Goal: Information Seeking & Learning: Check status

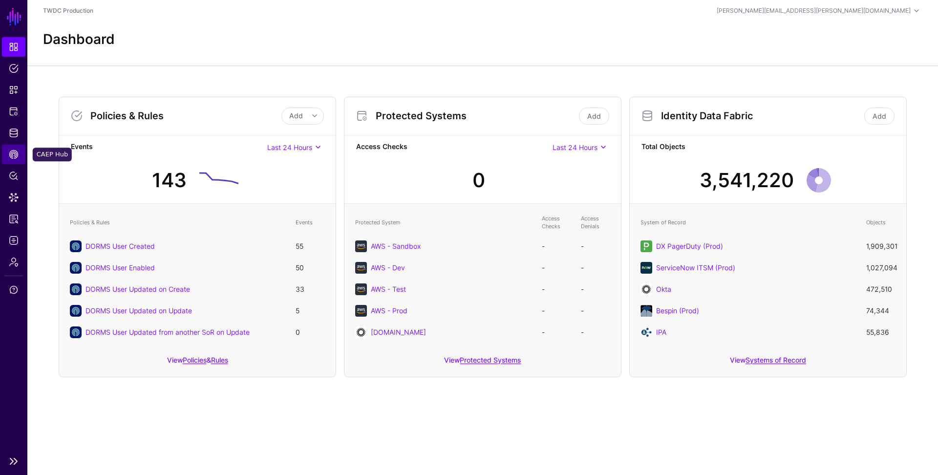
click at [13, 153] on span "CAEP Hub" at bounding box center [14, 155] width 10 height 10
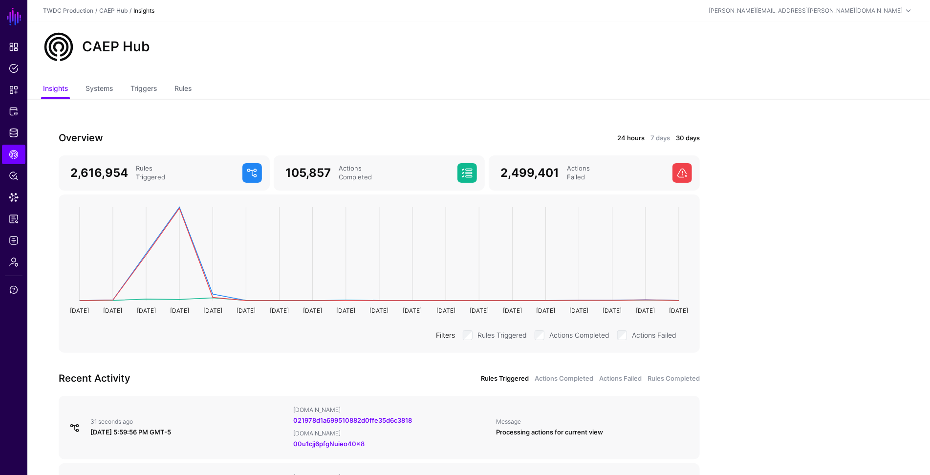
click at [635, 141] on link "24 hours" at bounding box center [630, 138] width 27 height 10
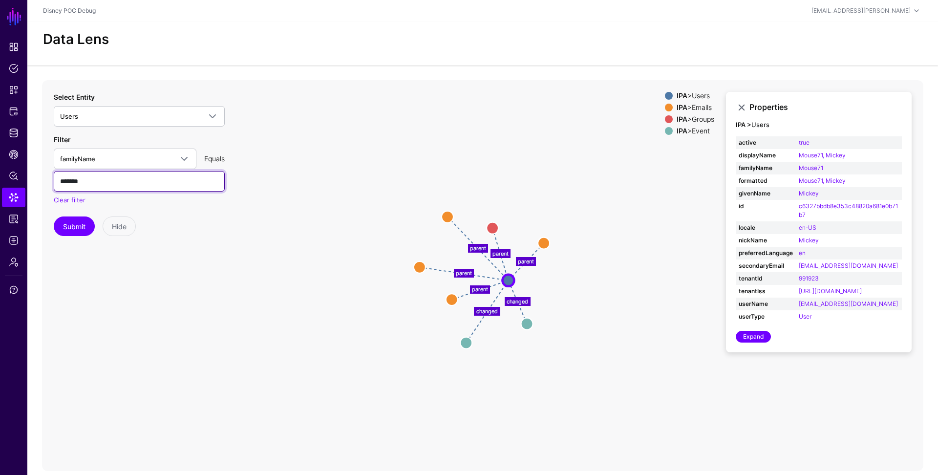
click at [108, 186] on input "*******" at bounding box center [139, 181] width 171 height 21
type input "******"
click at [54, 216] on button "Submit" at bounding box center [74, 226] width 41 height 20
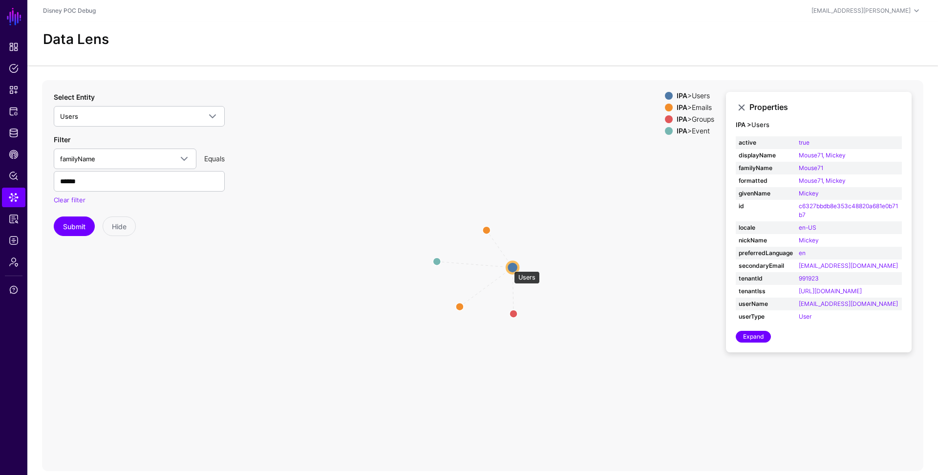
click at [509, 266] on circle at bounding box center [513, 267] width 12 height 12
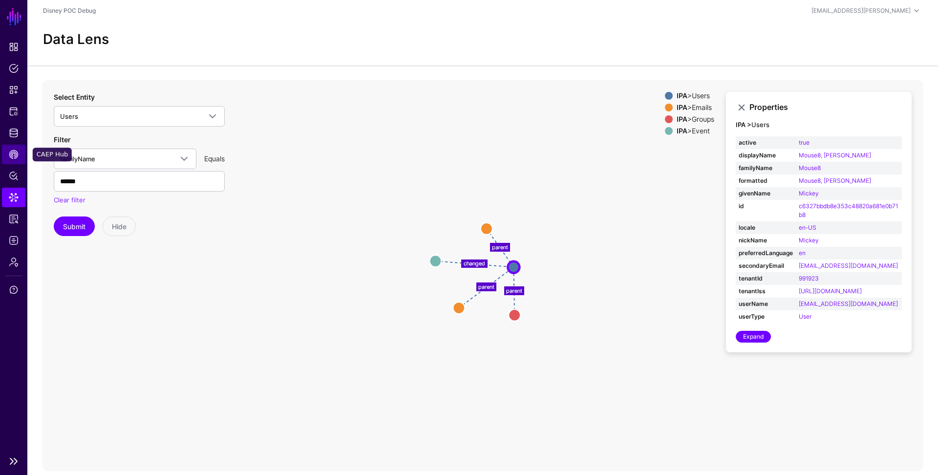
click at [10, 155] on span "CAEP Hub" at bounding box center [14, 155] width 10 height 10
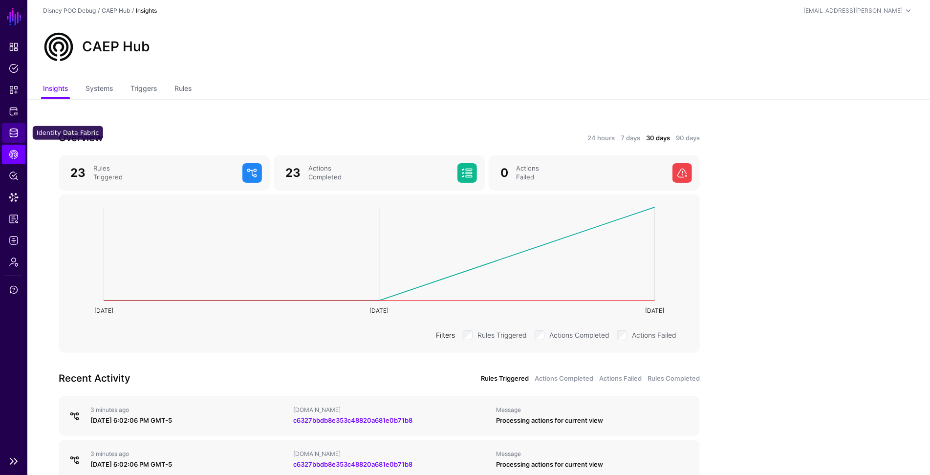
click at [11, 134] on span "Identity Data Fabric" at bounding box center [14, 133] width 10 height 10
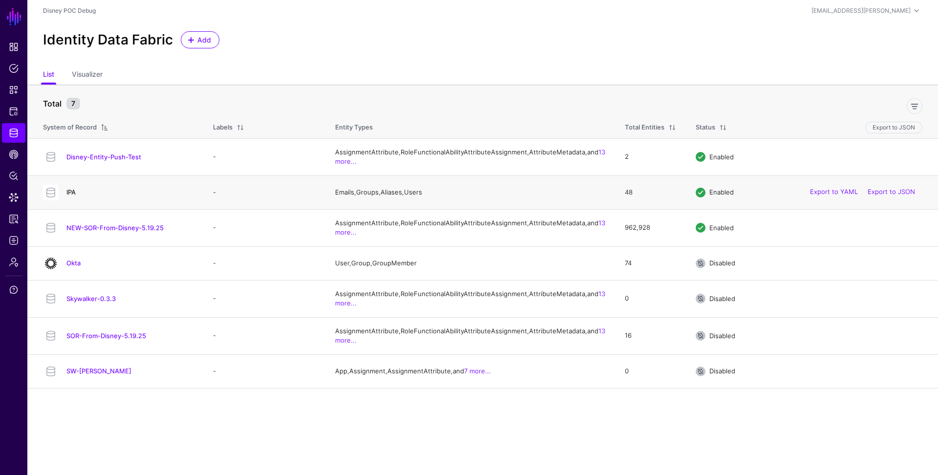
click at [74, 196] on link "IPA" at bounding box center [70, 192] width 9 height 8
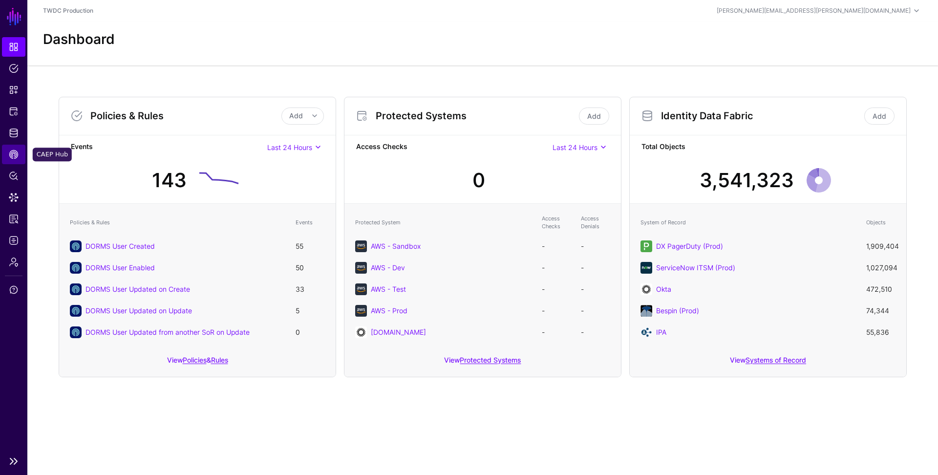
click at [12, 155] on span "CAEP Hub" at bounding box center [14, 155] width 10 height 10
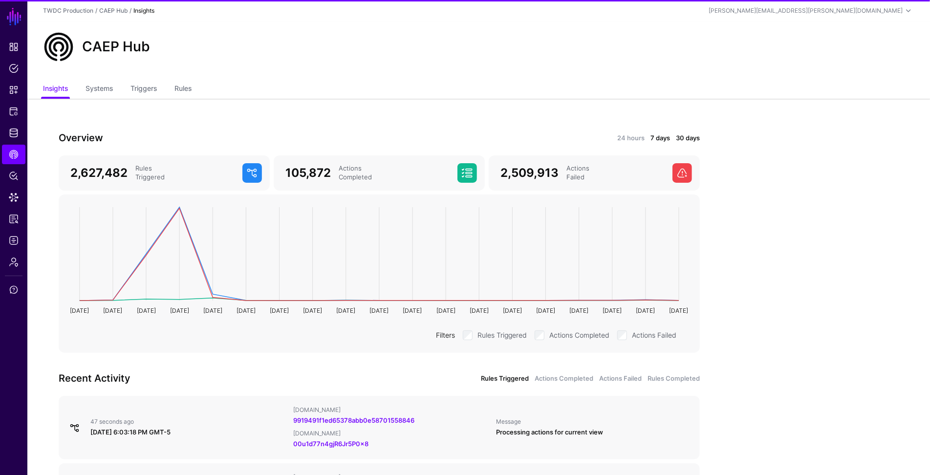
drag, startPoint x: 654, startPoint y: 142, endPoint x: 660, endPoint y: 138, distance: 7.3
click at [655, 141] on link "7 days" at bounding box center [660, 138] width 20 height 10
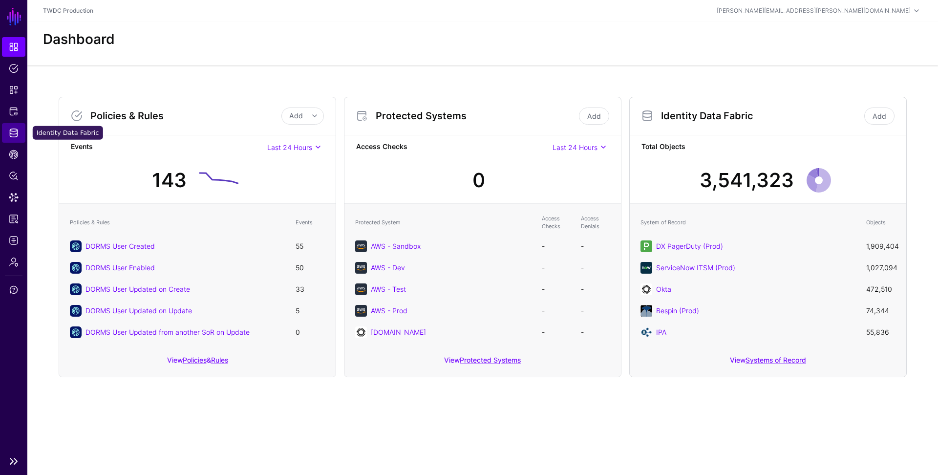
click at [15, 135] on span "Identity Data Fabric" at bounding box center [14, 133] width 10 height 10
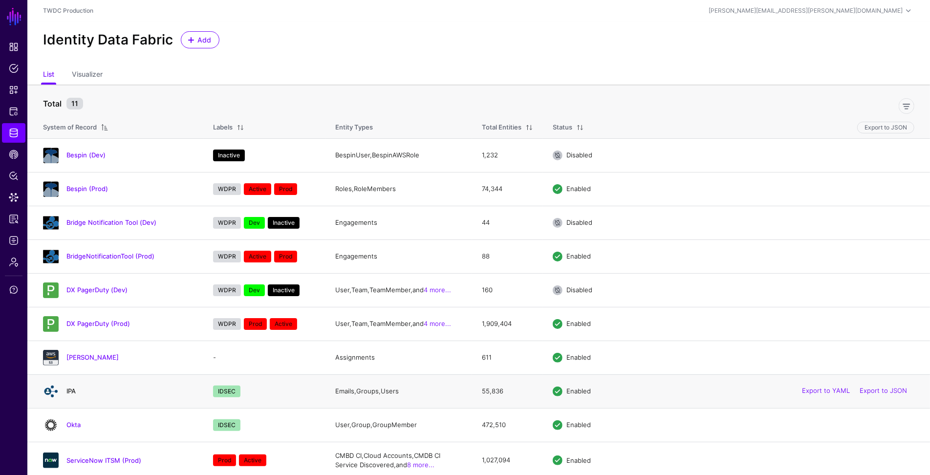
click at [72, 388] on link "IPA" at bounding box center [70, 391] width 9 height 8
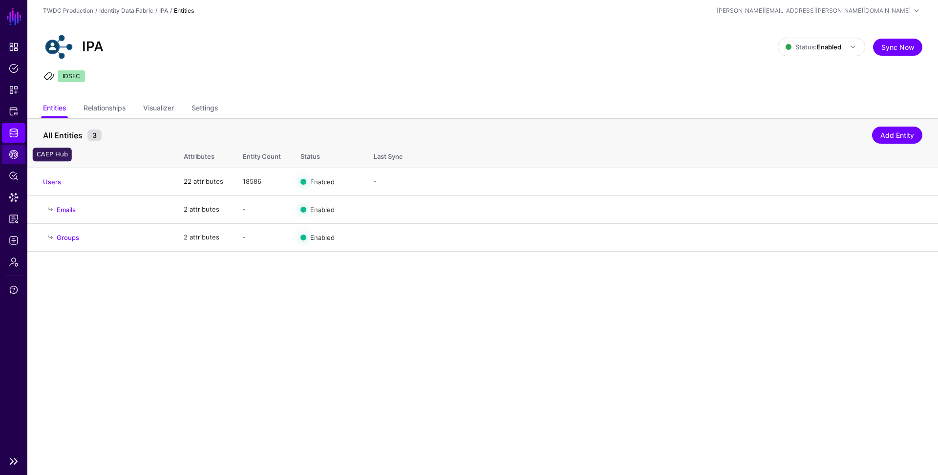
click at [13, 156] on span "CAEP Hub" at bounding box center [14, 155] width 10 height 10
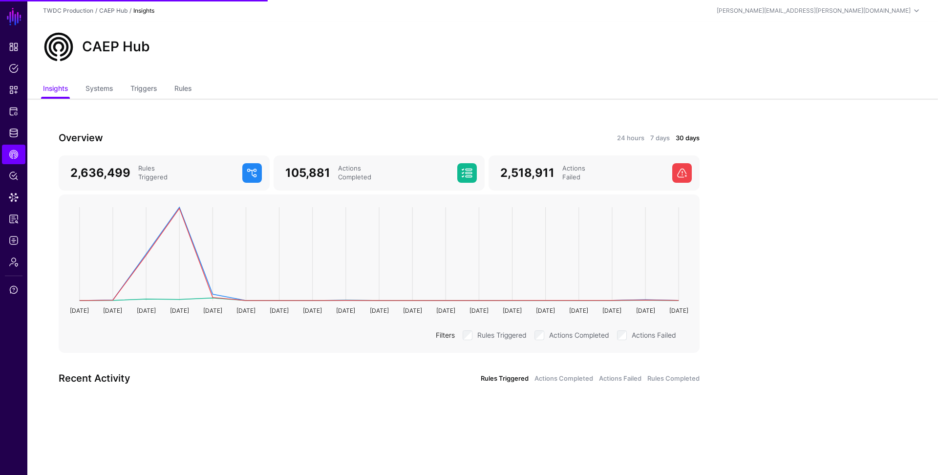
drag, startPoint x: 654, startPoint y: 136, endPoint x: 656, endPoint y: 150, distance: 13.8
click at [654, 136] on link "7 days" at bounding box center [660, 138] width 20 height 10
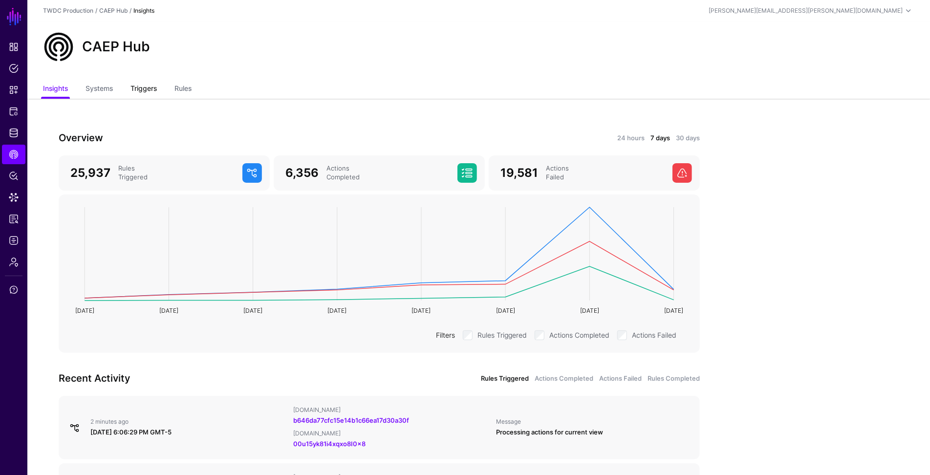
click at [141, 89] on link "Triggers" at bounding box center [143, 89] width 26 height 19
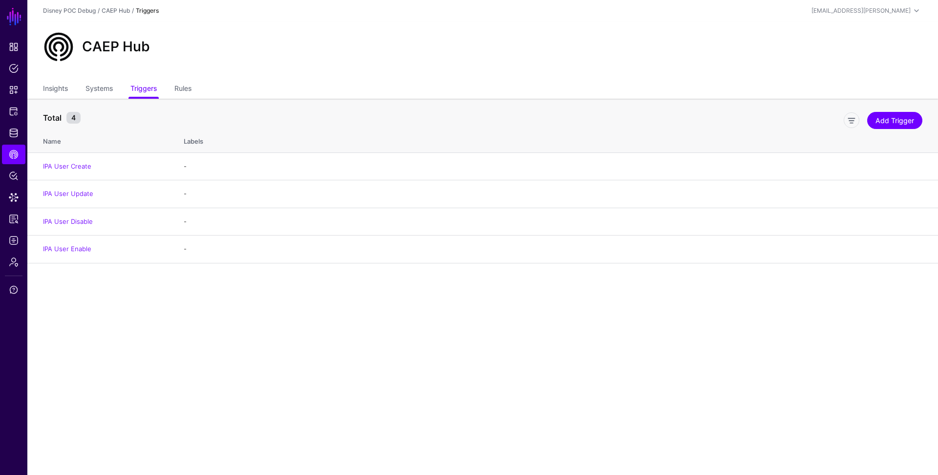
click at [195, 87] on ul "Insights Systems Triggers Rules" at bounding box center [482, 89] width 879 height 19
click at [187, 87] on link "Rules" at bounding box center [182, 89] width 17 height 19
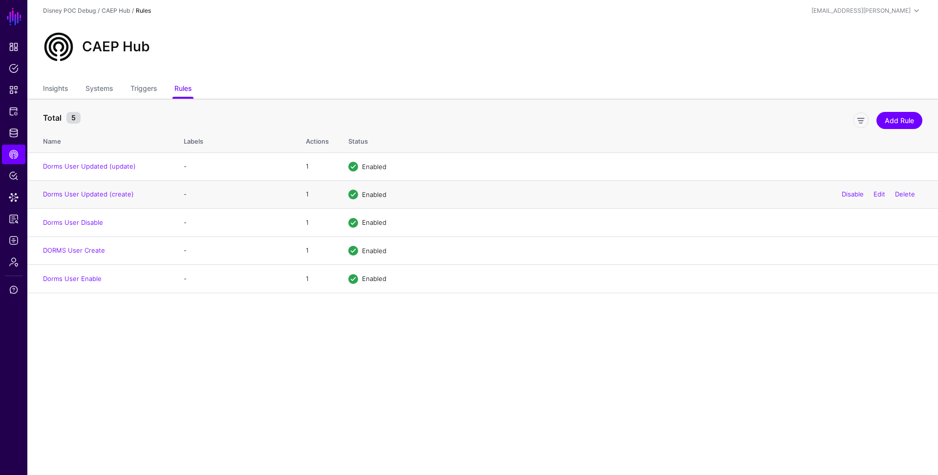
click at [851, 199] on div "Disable Edit Delete" at bounding box center [878, 194] width 88 height 24
click at [850, 196] on link "Disable" at bounding box center [853, 194] width 22 height 8
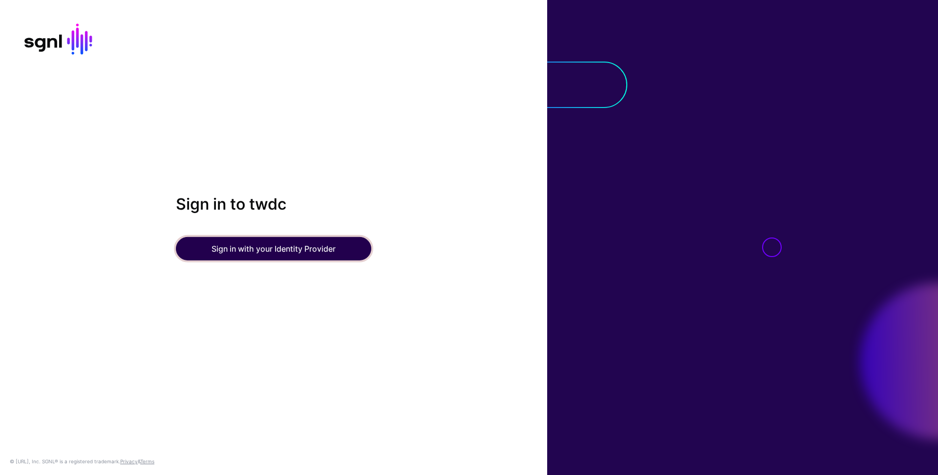
click at [288, 249] on button "Sign in with your Identity Provider" at bounding box center [273, 248] width 195 height 23
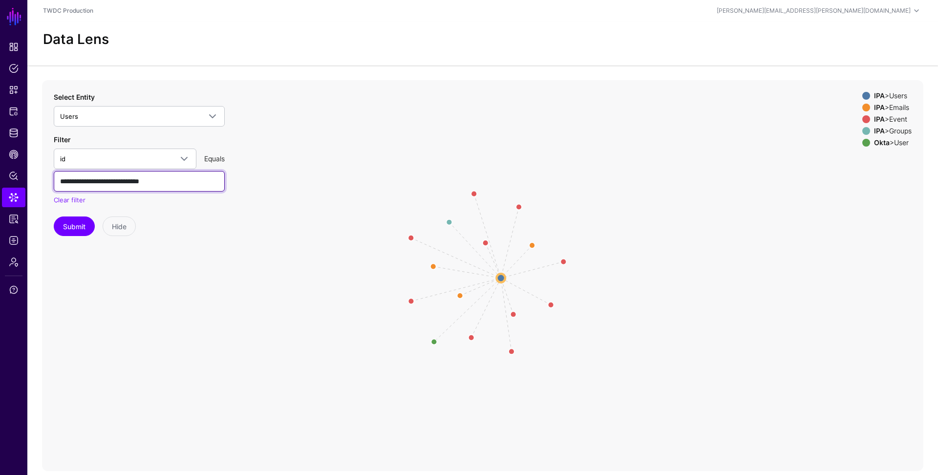
click at [190, 183] on input "**********" at bounding box center [139, 181] width 171 height 21
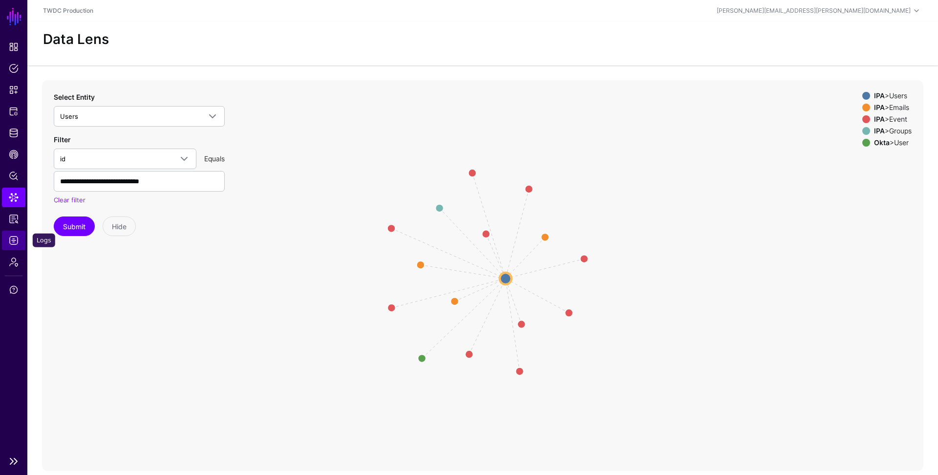
click at [16, 243] on span "Logs" at bounding box center [14, 240] width 10 height 10
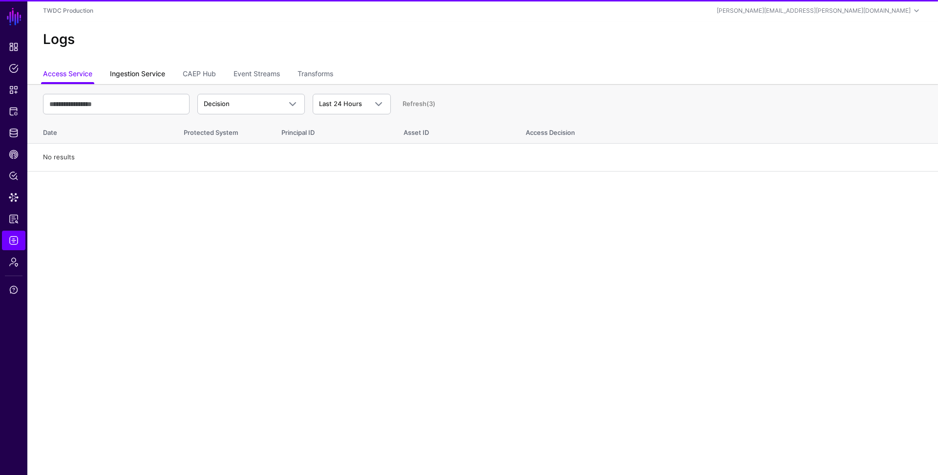
click at [128, 74] on link "Ingestion Service" at bounding box center [137, 74] width 55 height 19
click at [250, 75] on link "Event Streams" at bounding box center [257, 74] width 46 height 19
click at [203, 76] on link "CAEP Hub" at bounding box center [199, 74] width 33 height 19
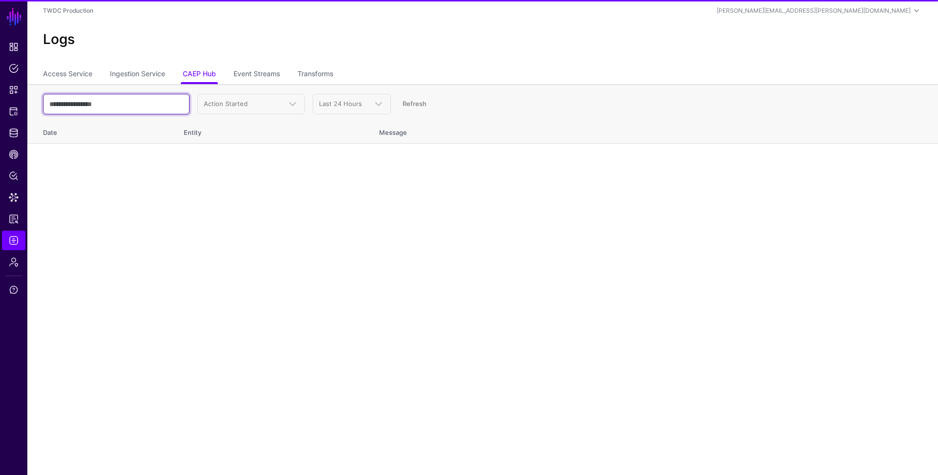
click at [125, 105] on input "text" at bounding box center [116, 104] width 147 height 21
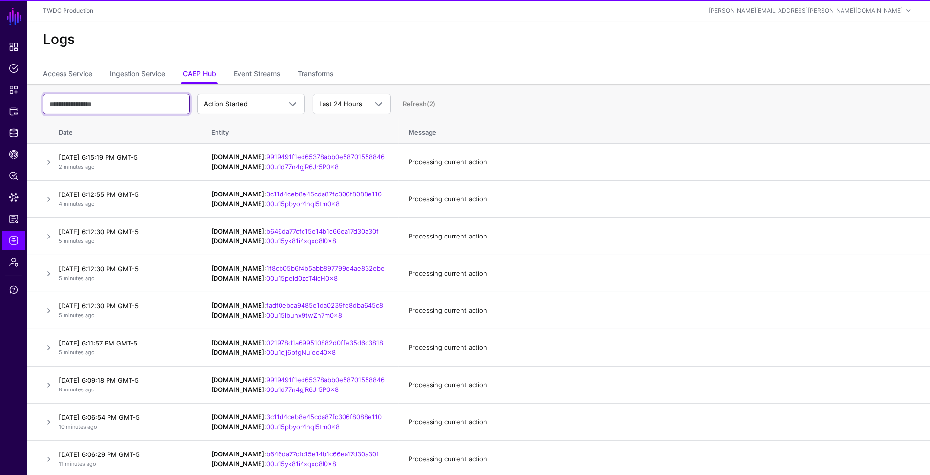
paste input "**********"
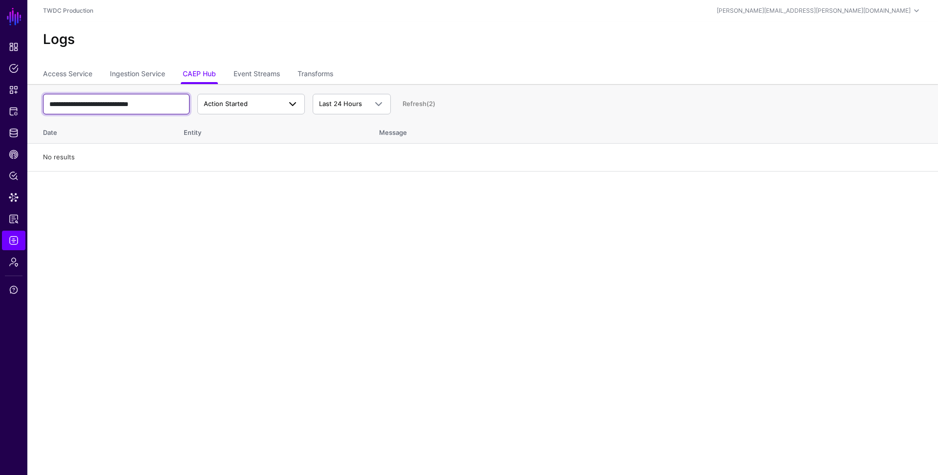
type input "**********"
click at [247, 104] on span "Action Started" at bounding box center [226, 104] width 44 height 8
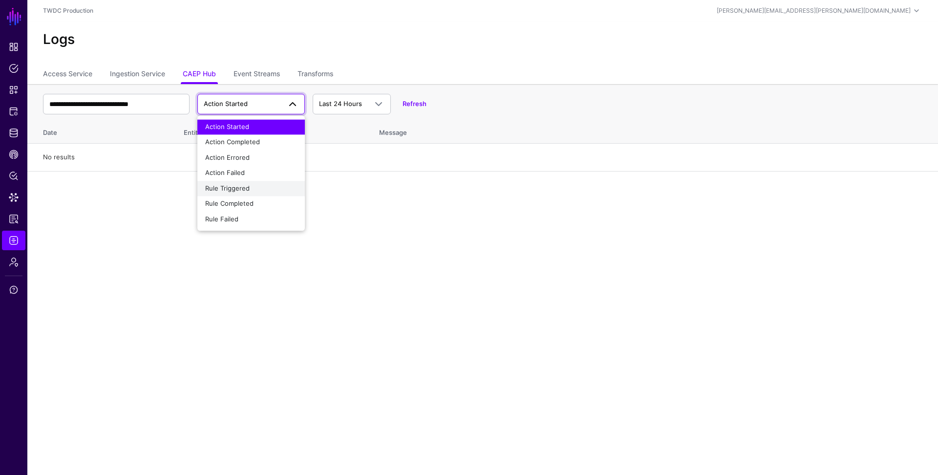
click at [237, 190] on span "Rule Triggered" at bounding box center [227, 188] width 44 height 8
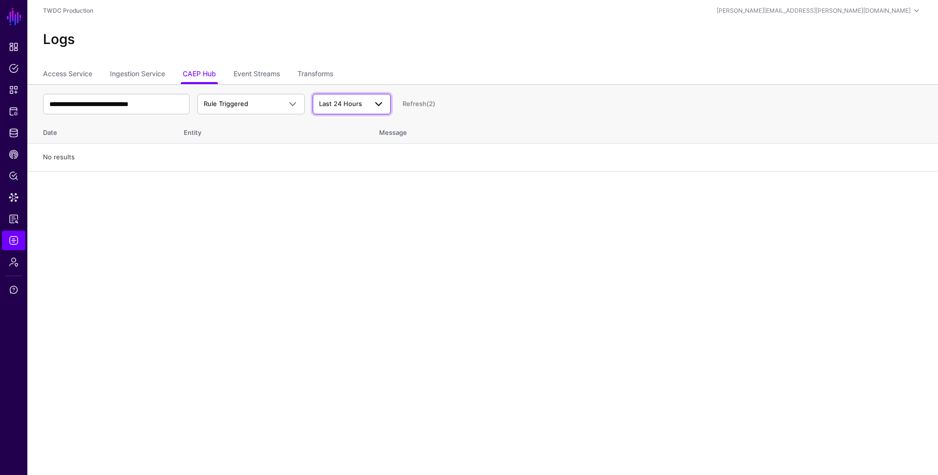
click at [343, 102] on span "Last 24 Hours" at bounding box center [340, 104] width 43 height 8
click at [339, 145] on span "Last 7 Days" at bounding box center [337, 142] width 35 height 8
click at [160, 109] on input "**********" at bounding box center [116, 104] width 147 height 21
